Goal: Communication & Community: Answer question/provide support

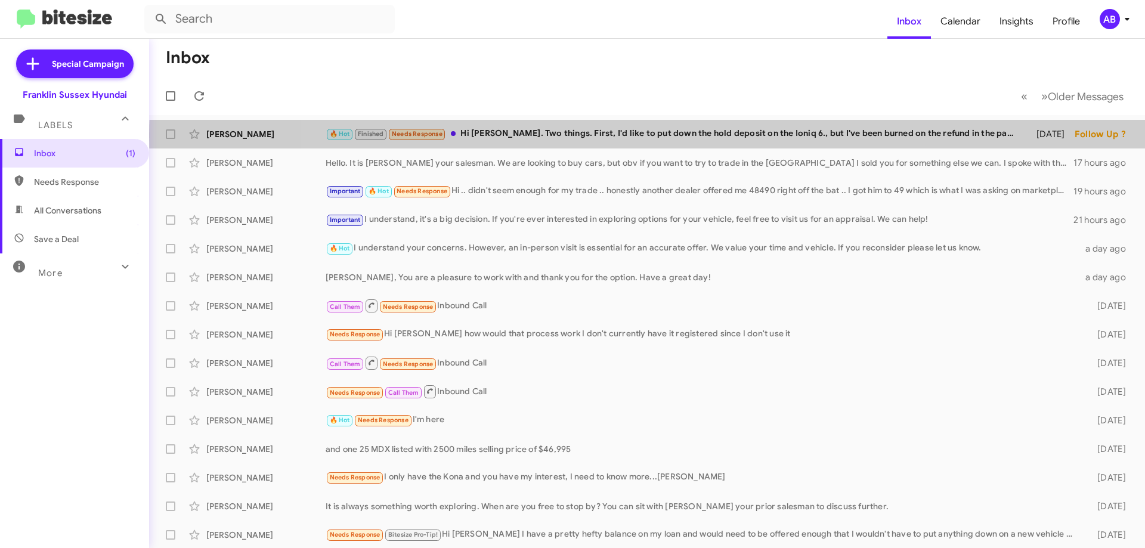
click at [767, 137] on div "🔥 Hot Finished Needs Response Hi [PERSON_NAME]. Two things. First, I'd like to …" at bounding box center [673, 134] width 695 height 14
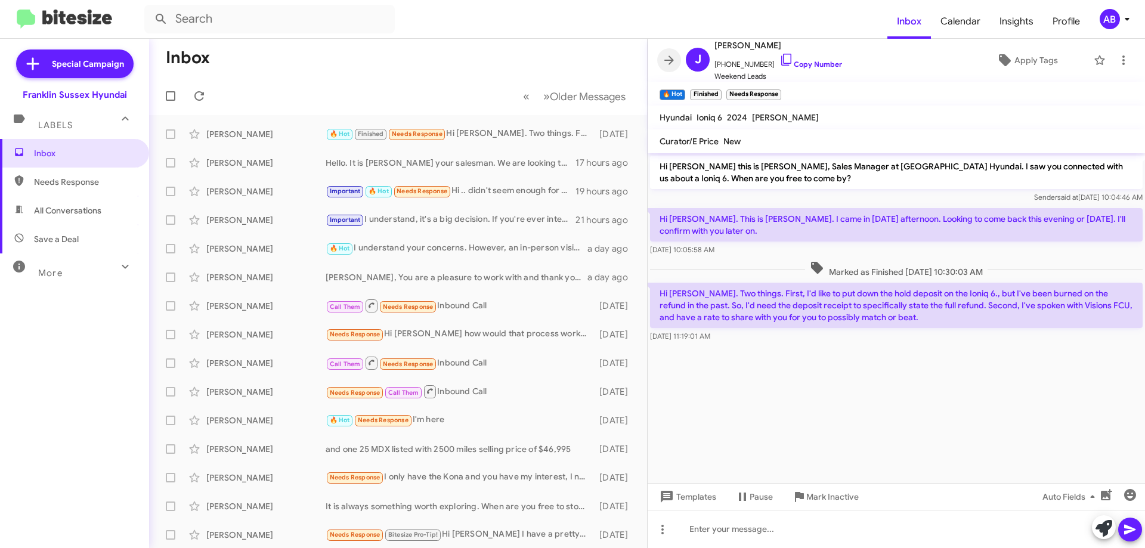
click at [671, 57] on icon at bounding box center [669, 60] width 14 height 14
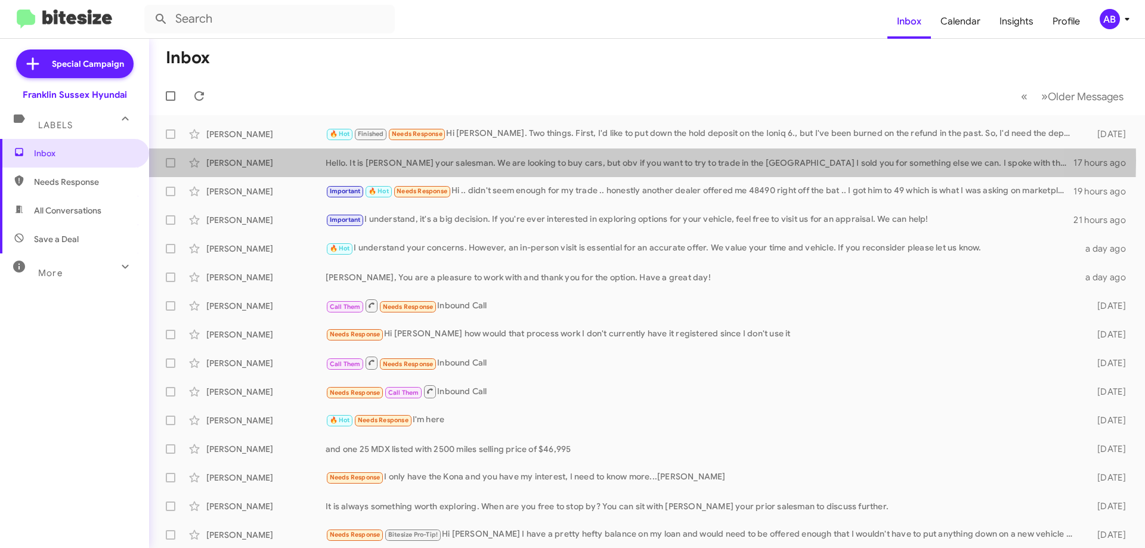
click at [569, 160] on div "Hello. It is [PERSON_NAME] your salesman. We are looking to buy cars, but obv i…" at bounding box center [700, 163] width 748 height 12
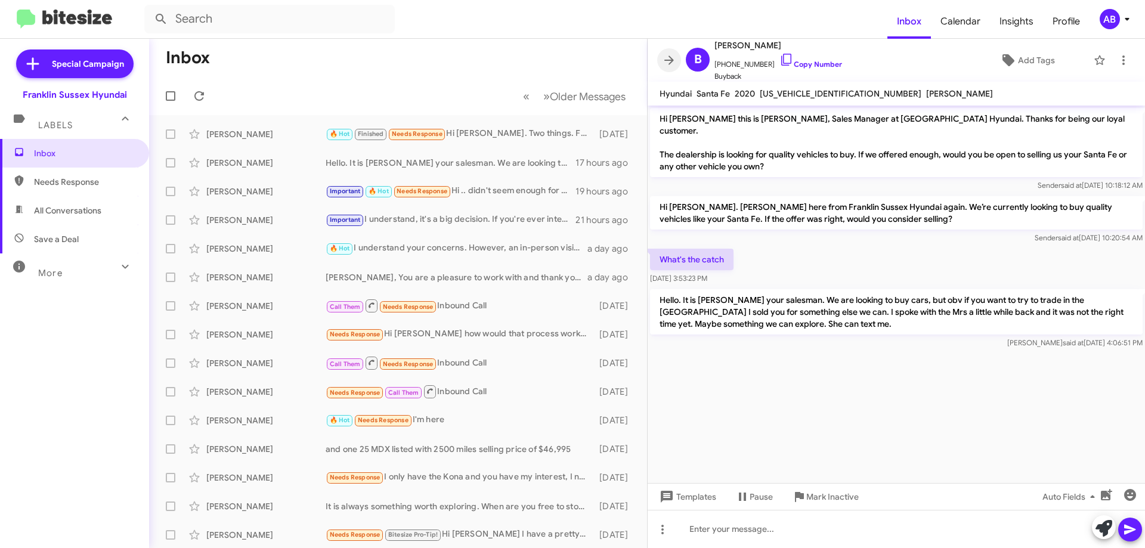
click at [670, 63] on icon at bounding box center [669, 59] width 10 height 9
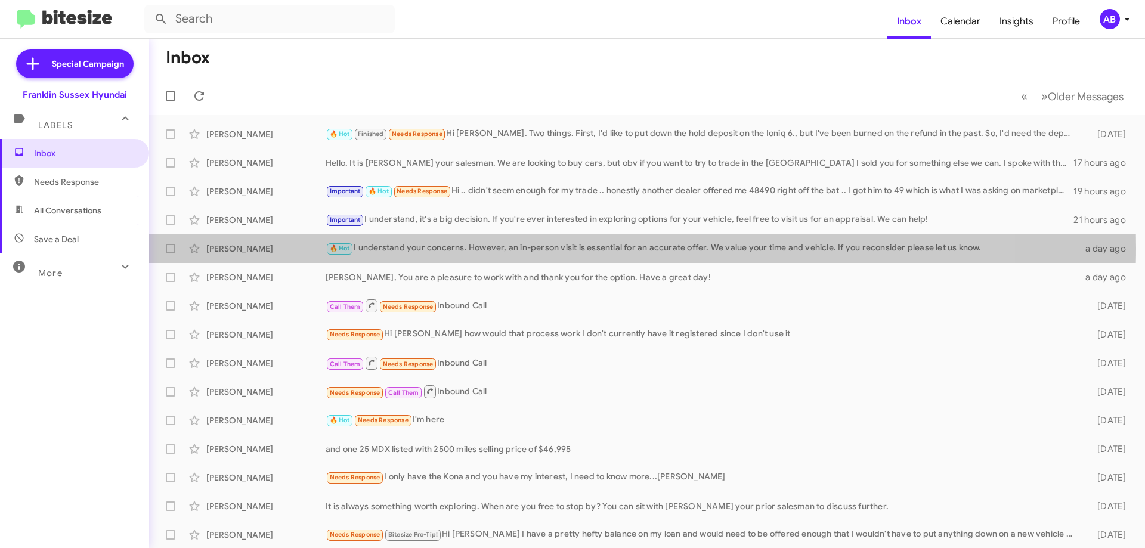
click at [545, 248] on div "🔥 Hot I understand your concerns. However, an in-person visit is essential for …" at bounding box center [702, 248] width 753 height 14
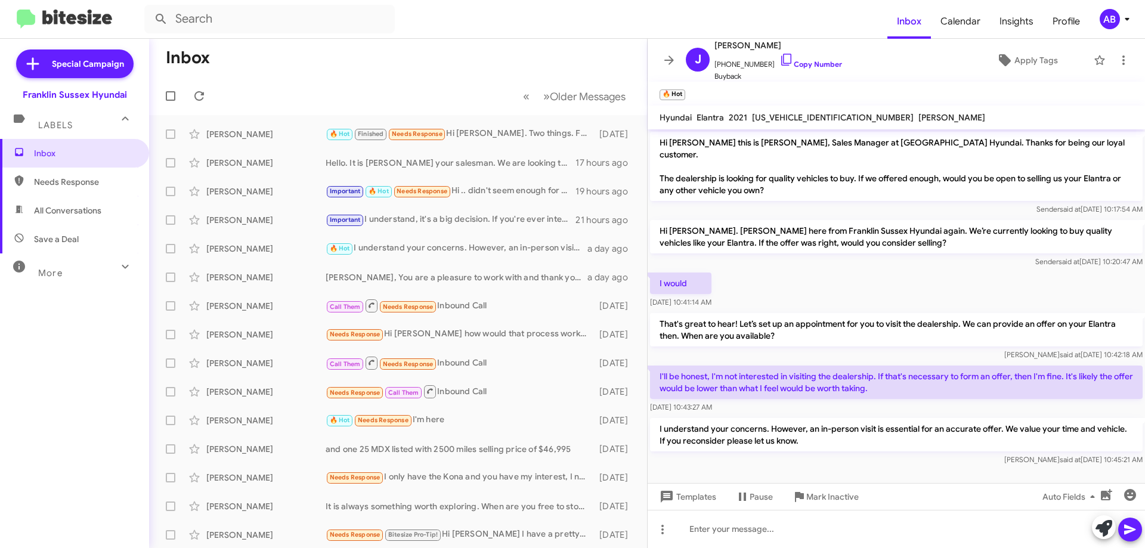
click at [676, 58] on span at bounding box center [669, 60] width 24 height 14
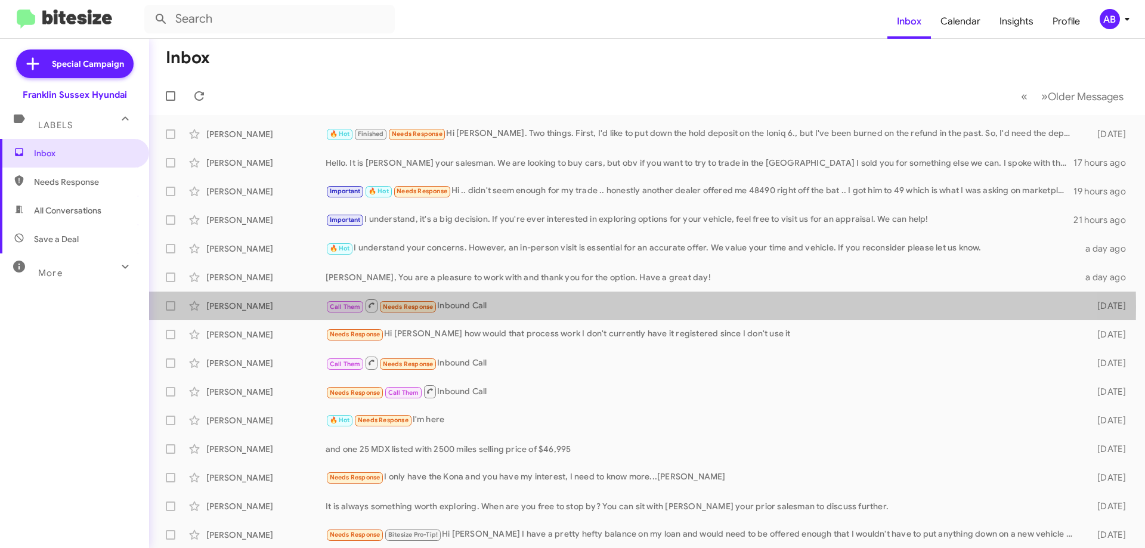
click at [510, 307] on div "Call Them Needs Response Inbound Call" at bounding box center [702, 305] width 753 height 15
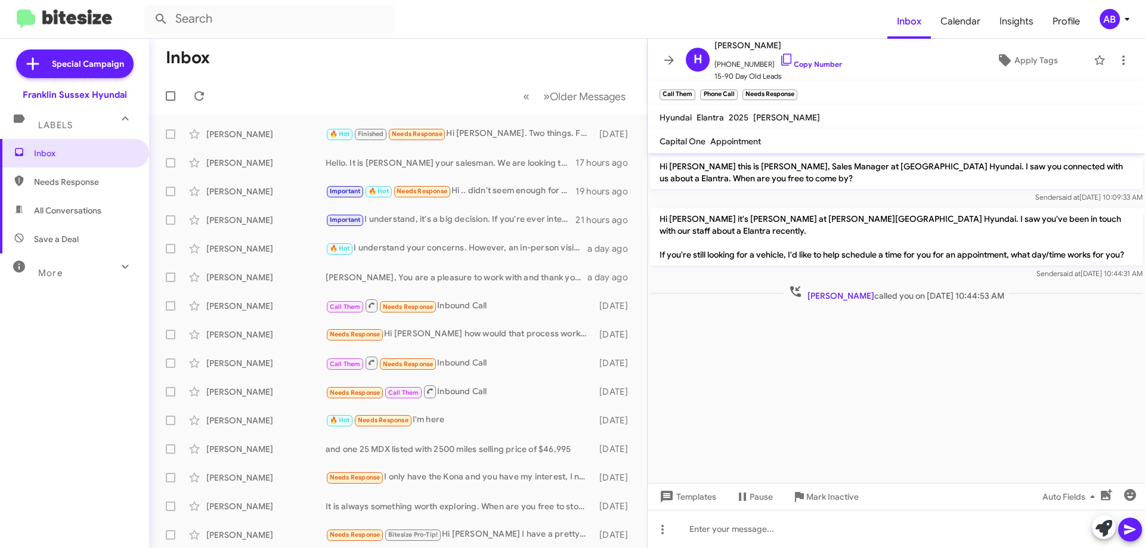
click at [662, 57] on icon at bounding box center [669, 60] width 14 height 14
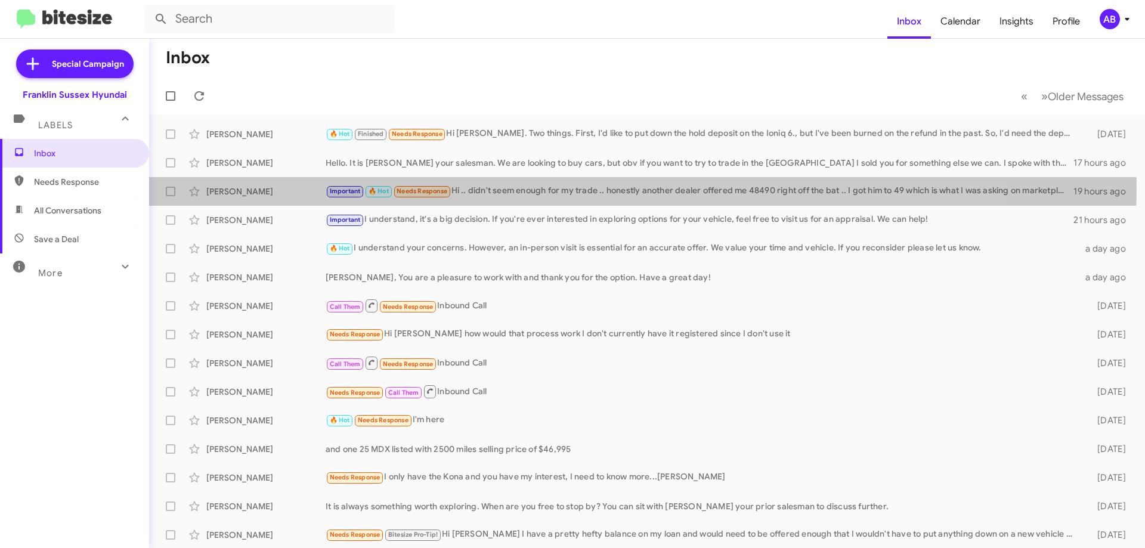
click at [541, 185] on div "Important 🔥 Hot Needs Response Hi .. didn't seem enough for my trade .. honestl…" at bounding box center [700, 191] width 748 height 14
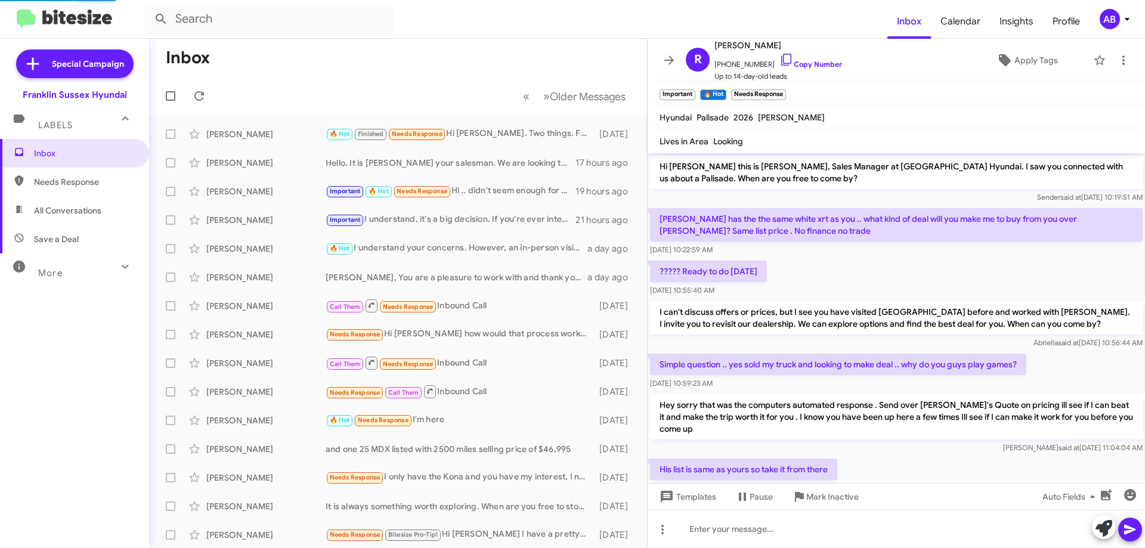
click at [671, 60] on icon at bounding box center [669, 59] width 10 height 9
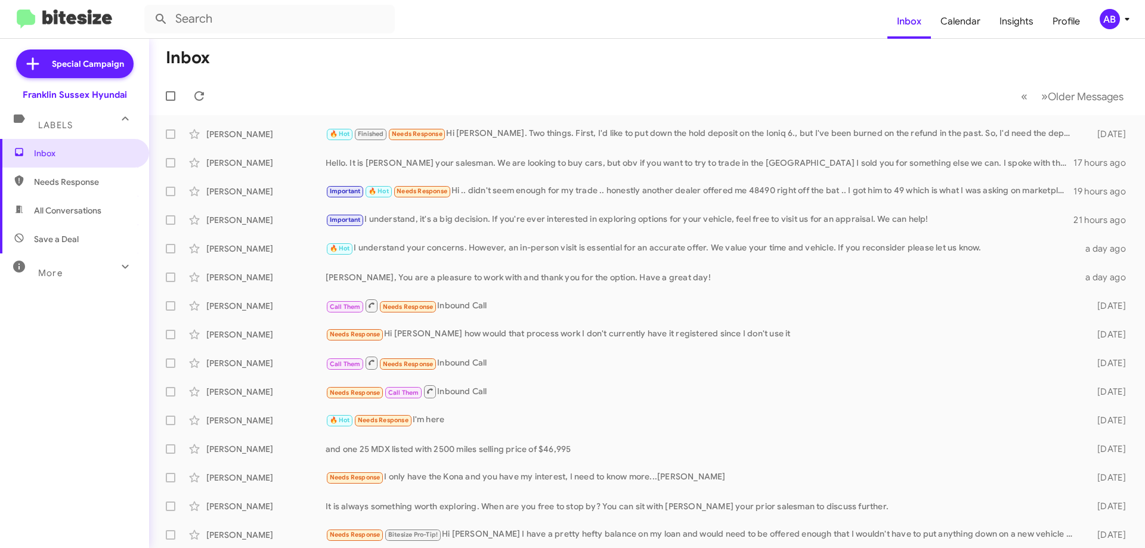
click at [646, 218] on div "Important I understand, it's a big decision. If you're ever interested in explo…" at bounding box center [700, 220] width 748 height 14
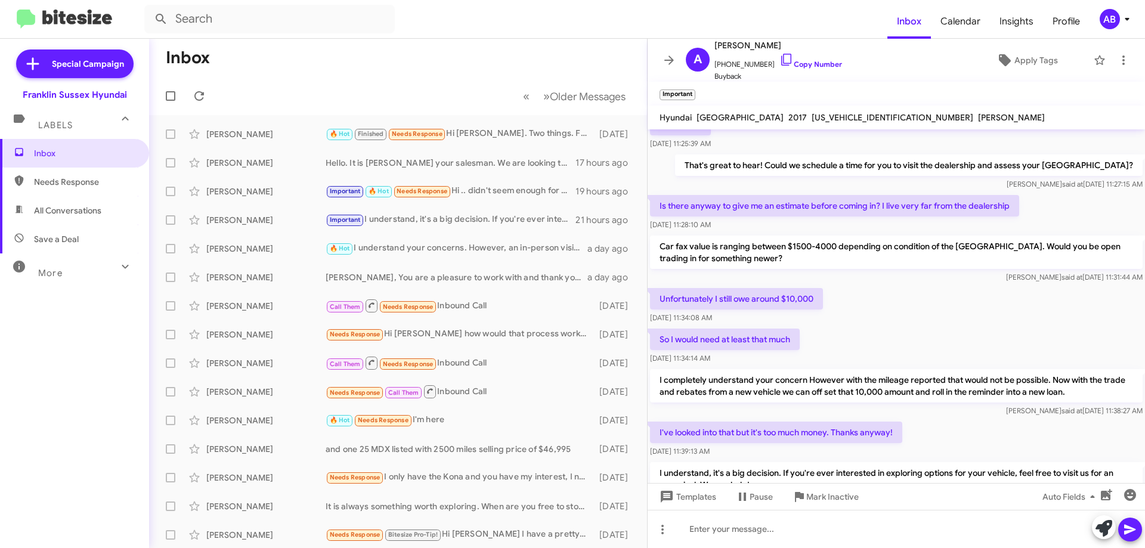
scroll to position [88, 0]
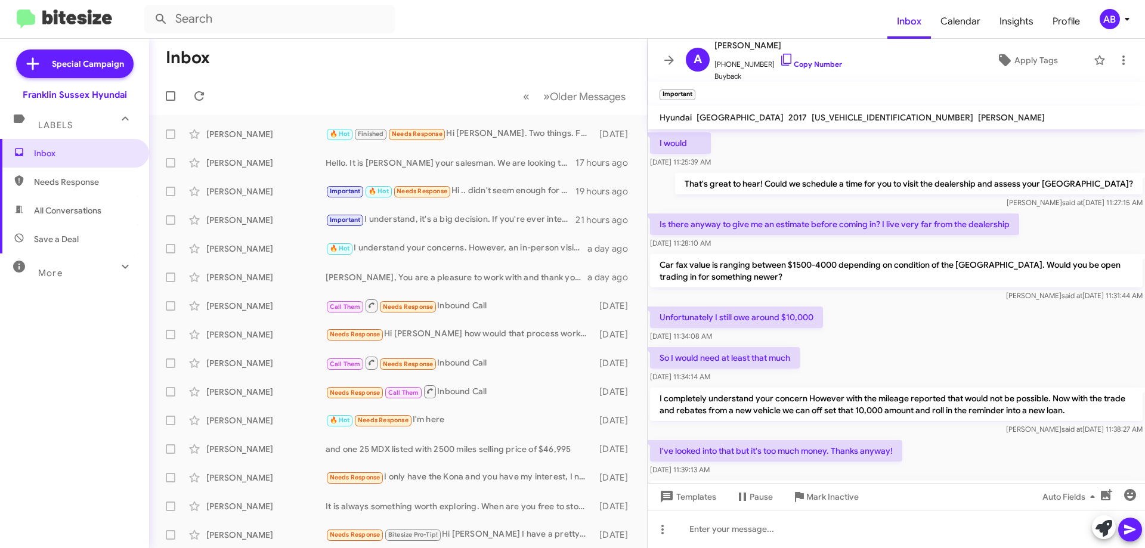
click at [667, 61] on icon at bounding box center [669, 60] width 14 height 14
